Goal: Task Accomplishment & Management: Use online tool/utility

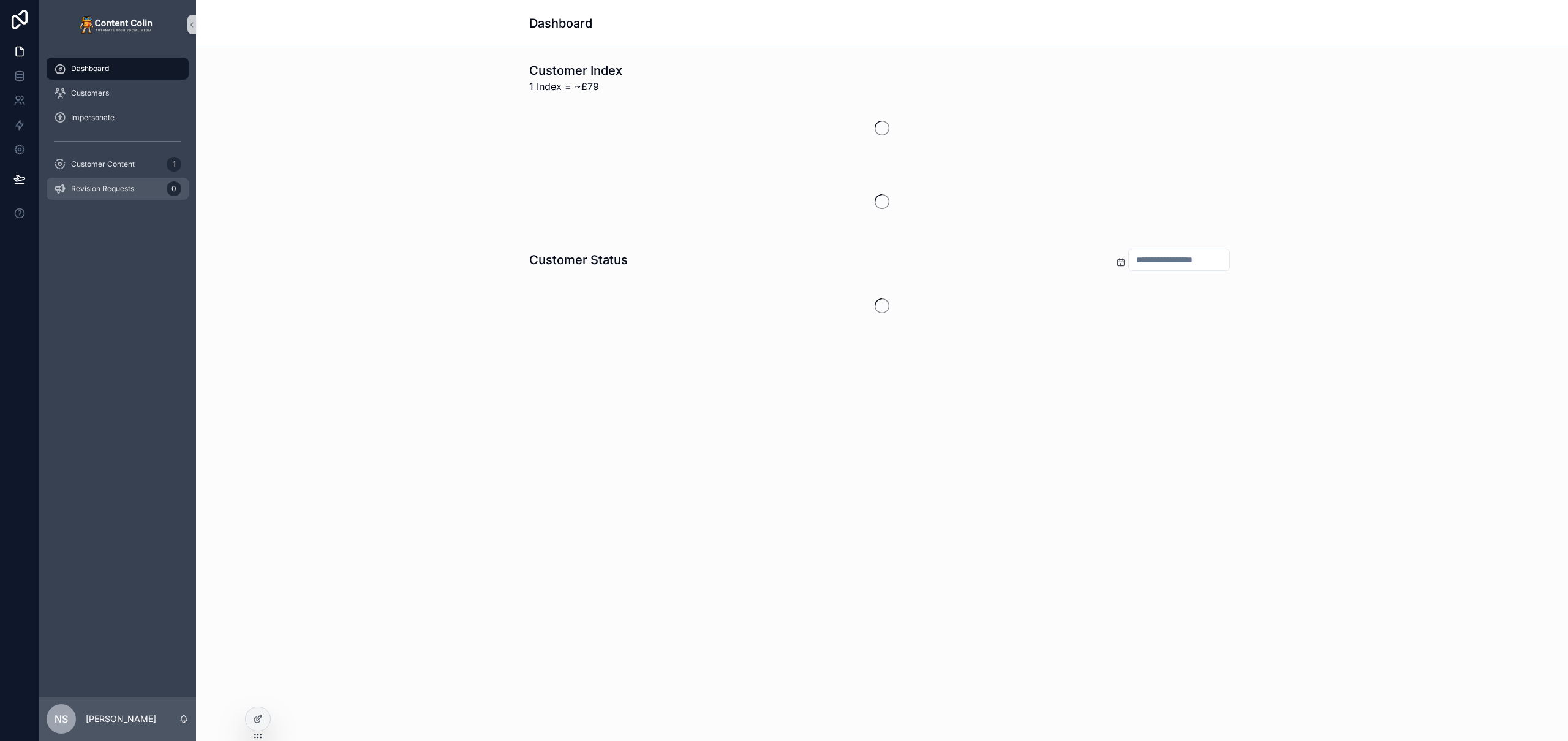
click at [147, 190] on div "Revision Requests 0" at bounding box center [117, 188] width 128 height 20
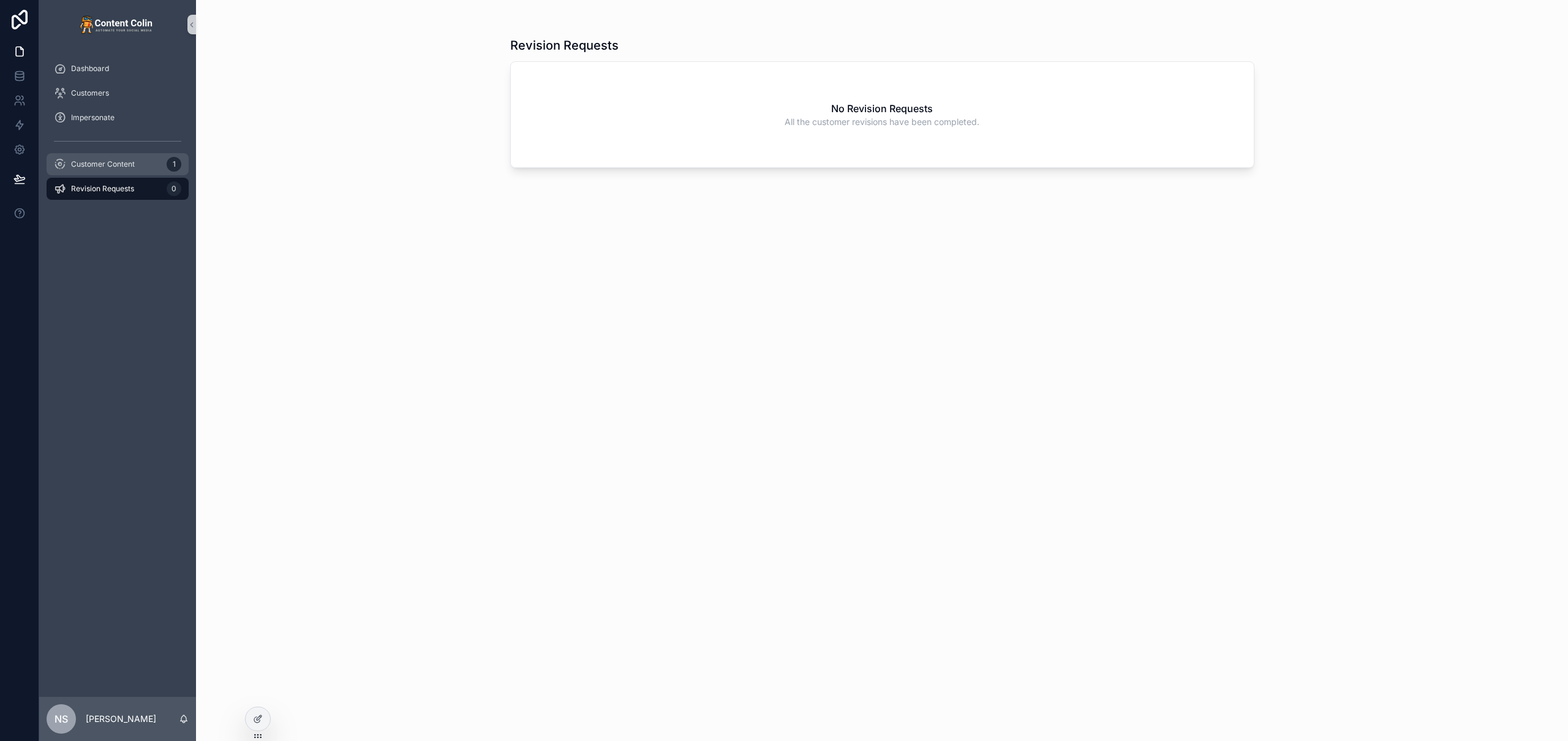
drag, startPoint x: 122, startPoint y: 169, endPoint x: 161, endPoint y: 167, distance: 39.1
click at [122, 169] on span "Customer Content" at bounding box center [102, 164] width 64 height 9
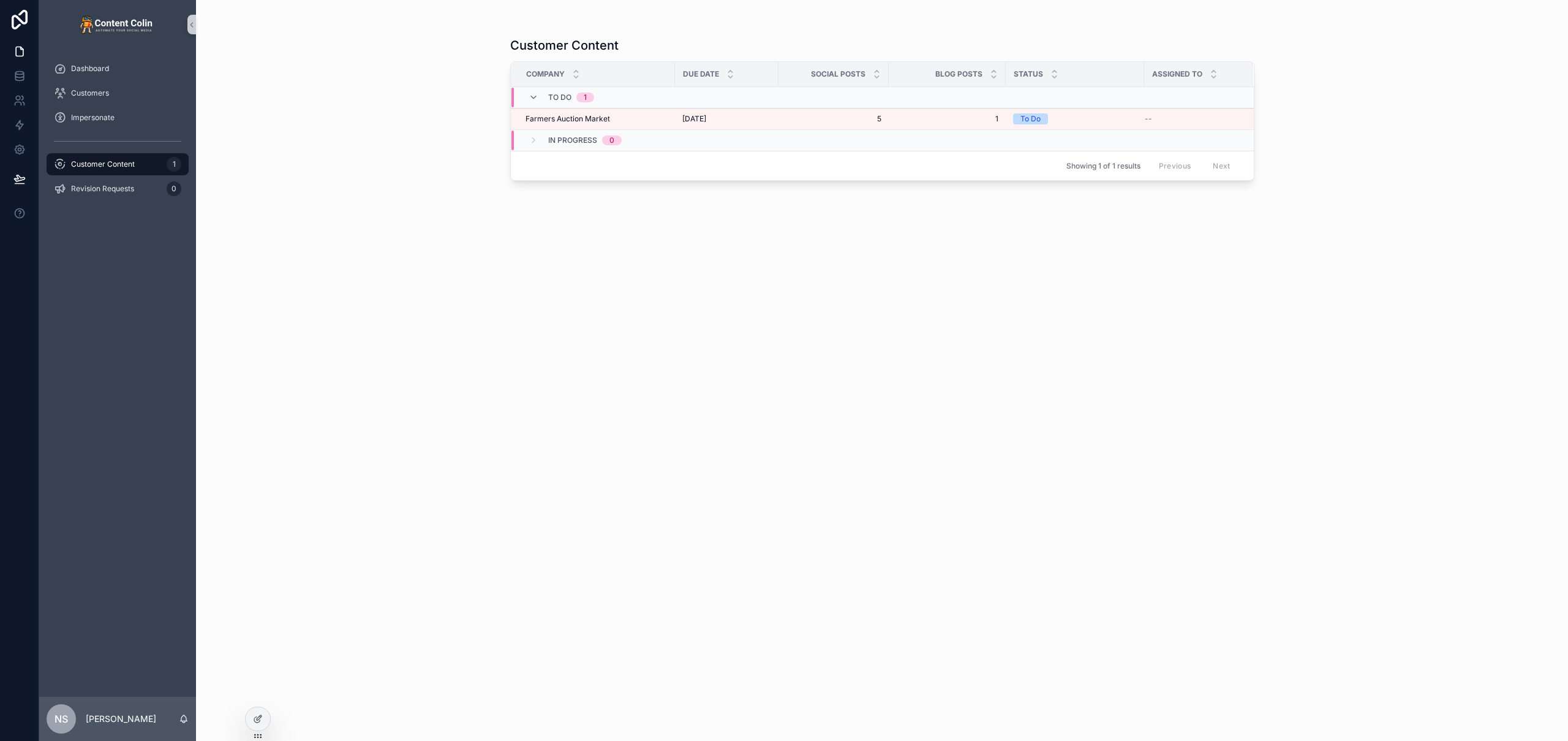
click at [777, 95] on div "To Do 1" at bounding box center [700, 97] width 377 height 20
click at [777, 95] on div "To Do 1" at bounding box center [700, 92] width 377 height 9
click at [706, 116] on span "[DATE]" at bounding box center [694, 119] width 24 height 9
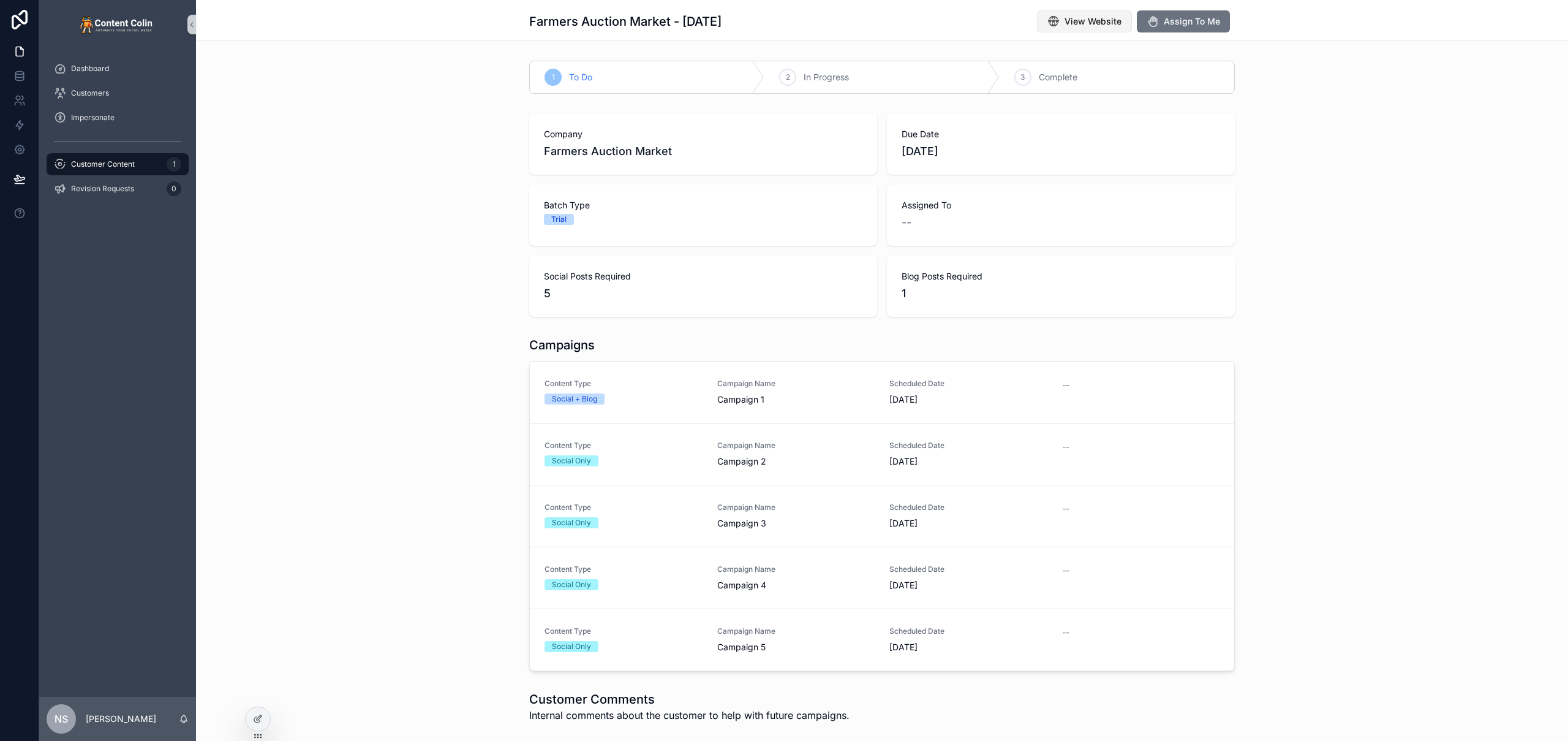
click at [1086, 24] on span "View Website" at bounding box center [1093, 21] width 57 height 13
